Goal: Task Accomplishment & Management: Manage account settings

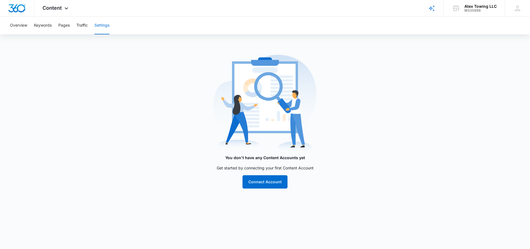
click at [218, 48] on div "Overview Keywords Pages Traffic Settings You don't have any Content Accounts ye…" at bounding box center [265, 106] width 530 height 179
click at [46, 24] on button "Keywords" at bounding box center [43, 26] width 18 height 18
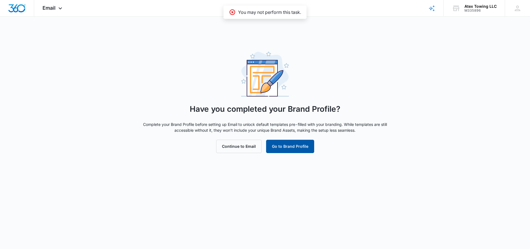
click at [292, 144] on button "Go to Brand Profile" at bounding box center [290, 146] width 48 height 13
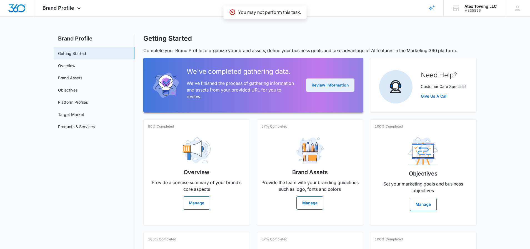
click at [322, 81] on button "Review Information" at bounding box center [330, 85] width 48 height 13
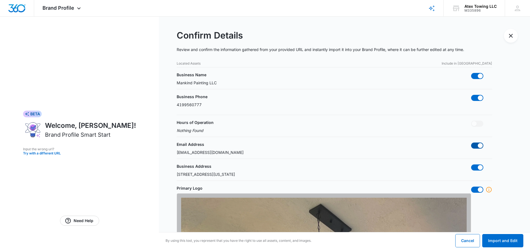
click at [478, 143] on span at bounding box center [477, 146] width 12 height 6
click at [471, 143] on input "checkbox" at bounding box center [471, 143] width 0 height 0
checkbox input "false"
click at [479, 77] on span at bounding box center [480, 76] width 5 height 5
click at [471, 73] on input "checkbox" at bounding box center [471, 73] width 0 height 0
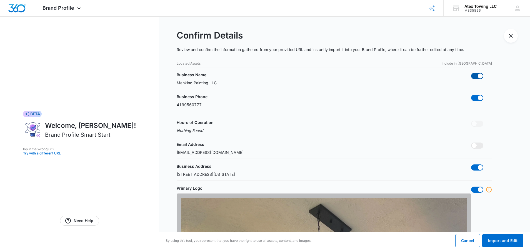
checkbox input "false"
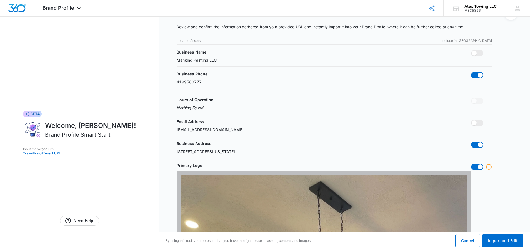
scroll to position [29, 0]
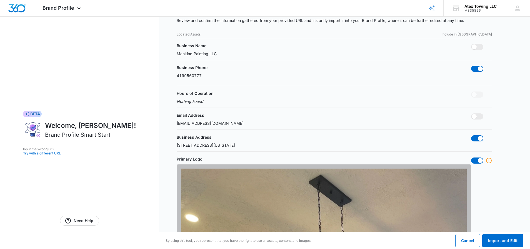
click at [65, 155] on button "Try with a different URL" at bounding box center [79, 153] width 113 height 3
click at [61, 154] on button "Try with a different URL" at bounding box center [79, 153] width 113 height 3
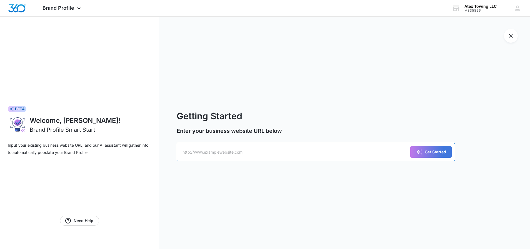
click at [237, 151] on input "text" at bounding box center [316, 152] width 278 height 18
